Goal: Navigation & Orientation: Find specific page/section

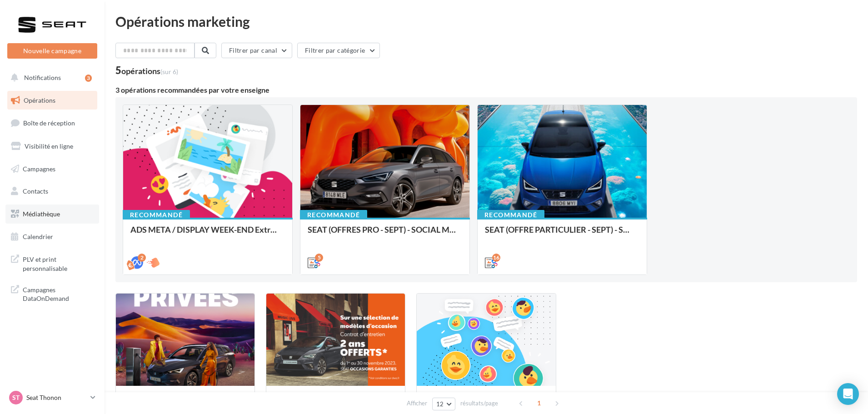
click at [40, 215] on span "Médiathèque" at bounding box center [41, 214] width 37 height 8
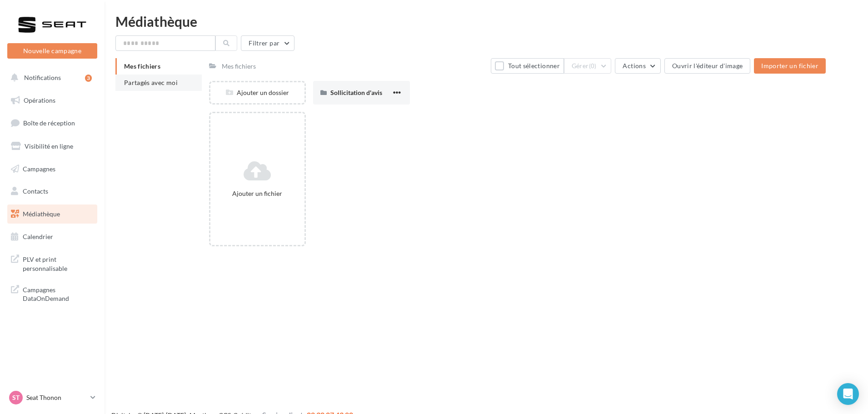
click at [162, 84] on span "Partagés avec moi" at bounding box center [151, 83] width 54 height 8
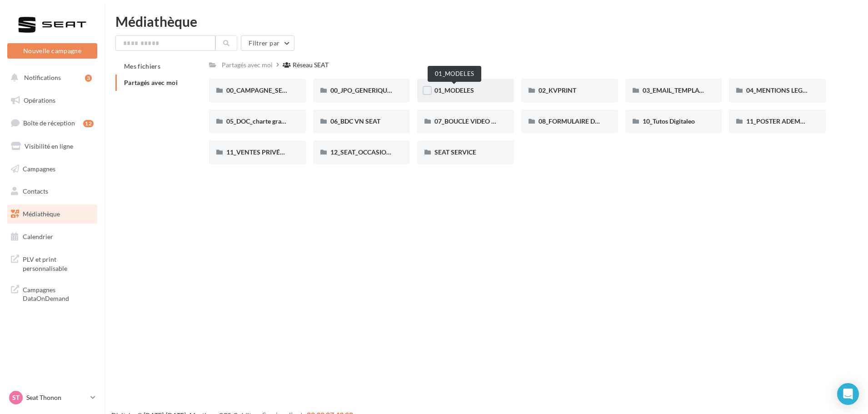
click at [448, 91] on span "01_MODELES" at bounding box center [454, 90] width 40 height 8
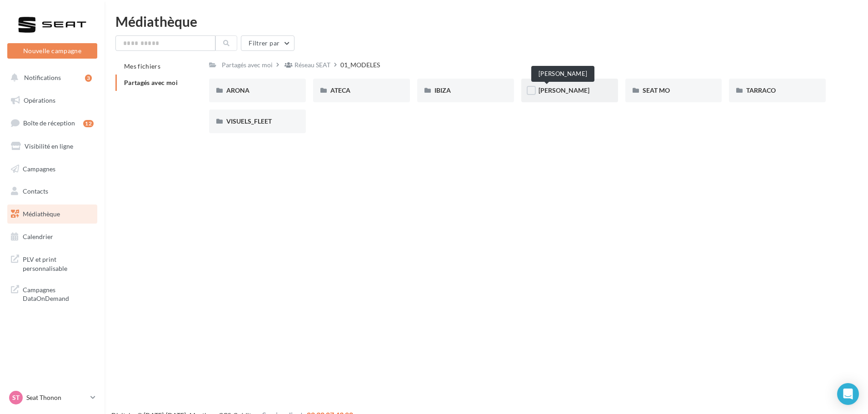
click at [542, 91] on span "[PERSON_NAME]" at bounding box center [563, 90] width 51 height 8
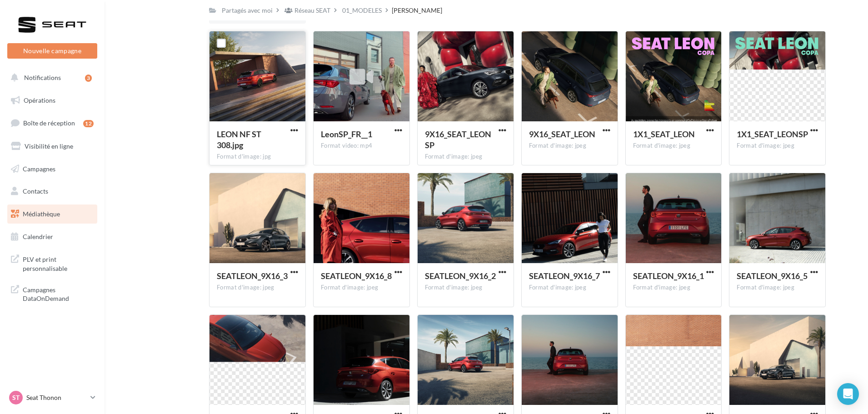
scroll to position [105, 0]
